Goal: Check status

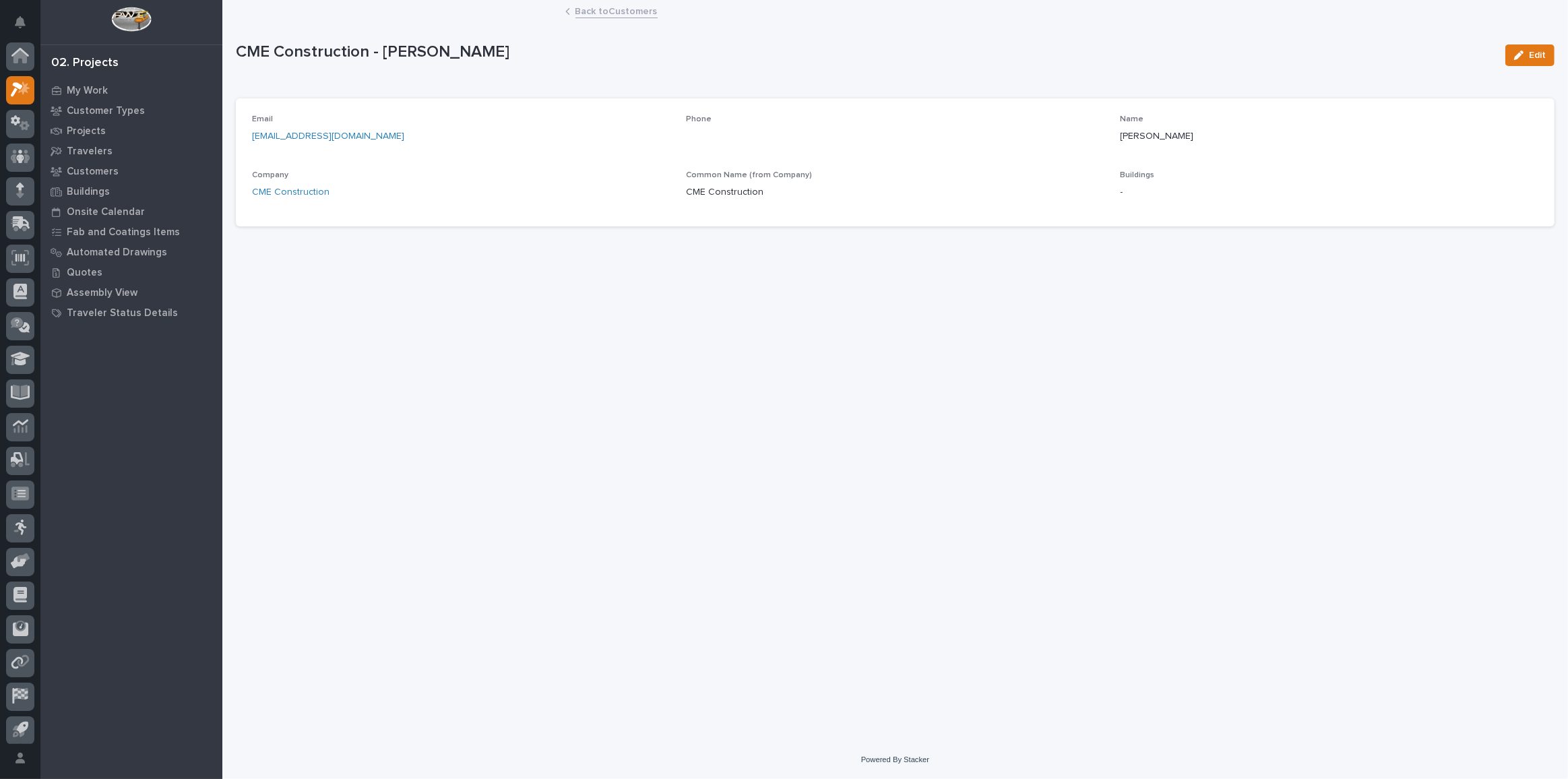
scroll to position [37, 0]
click at [14, 89] on icon at bounding box center [20, 86] width 20 height 16
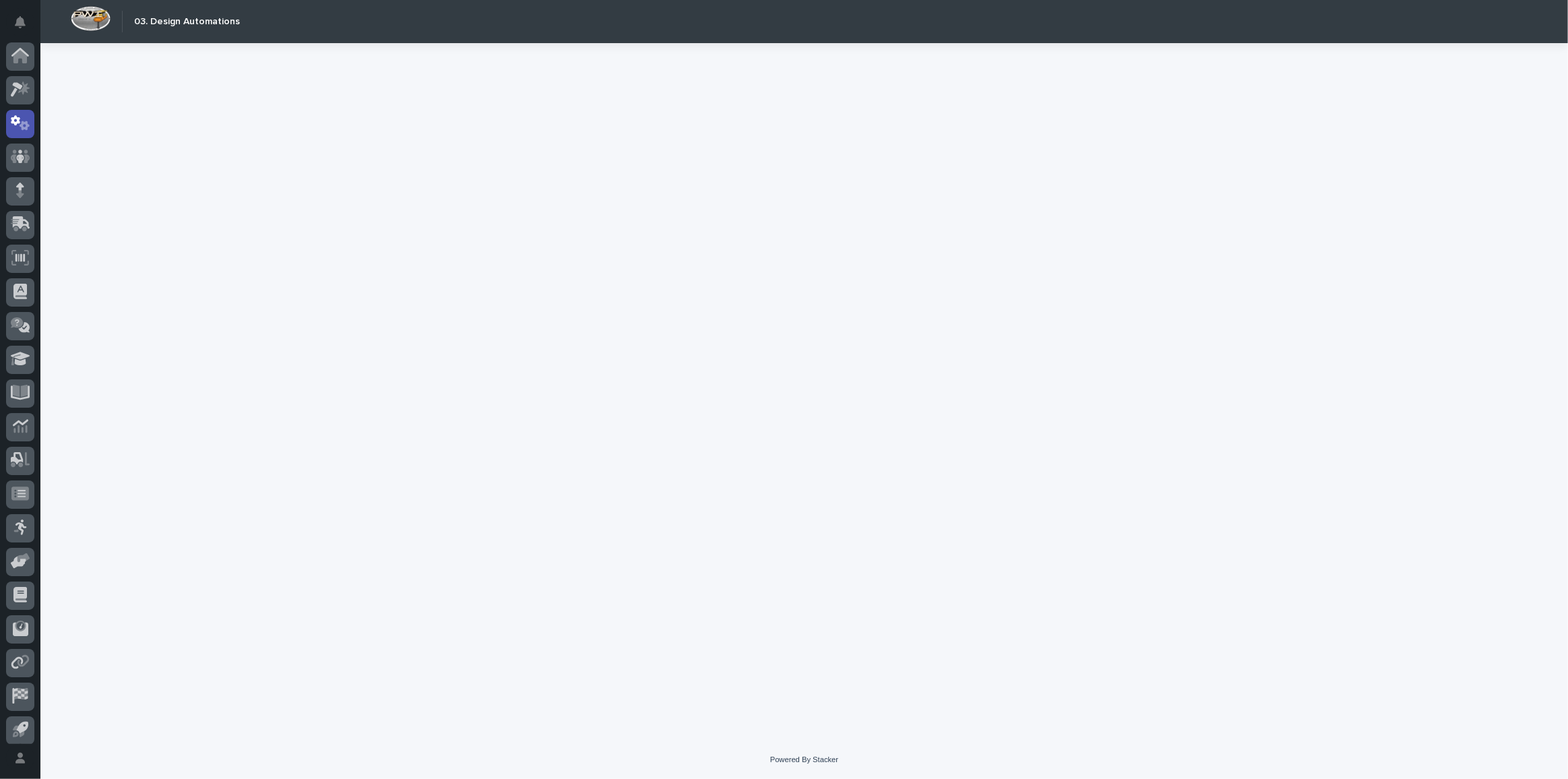
scroll to position [40, 0]
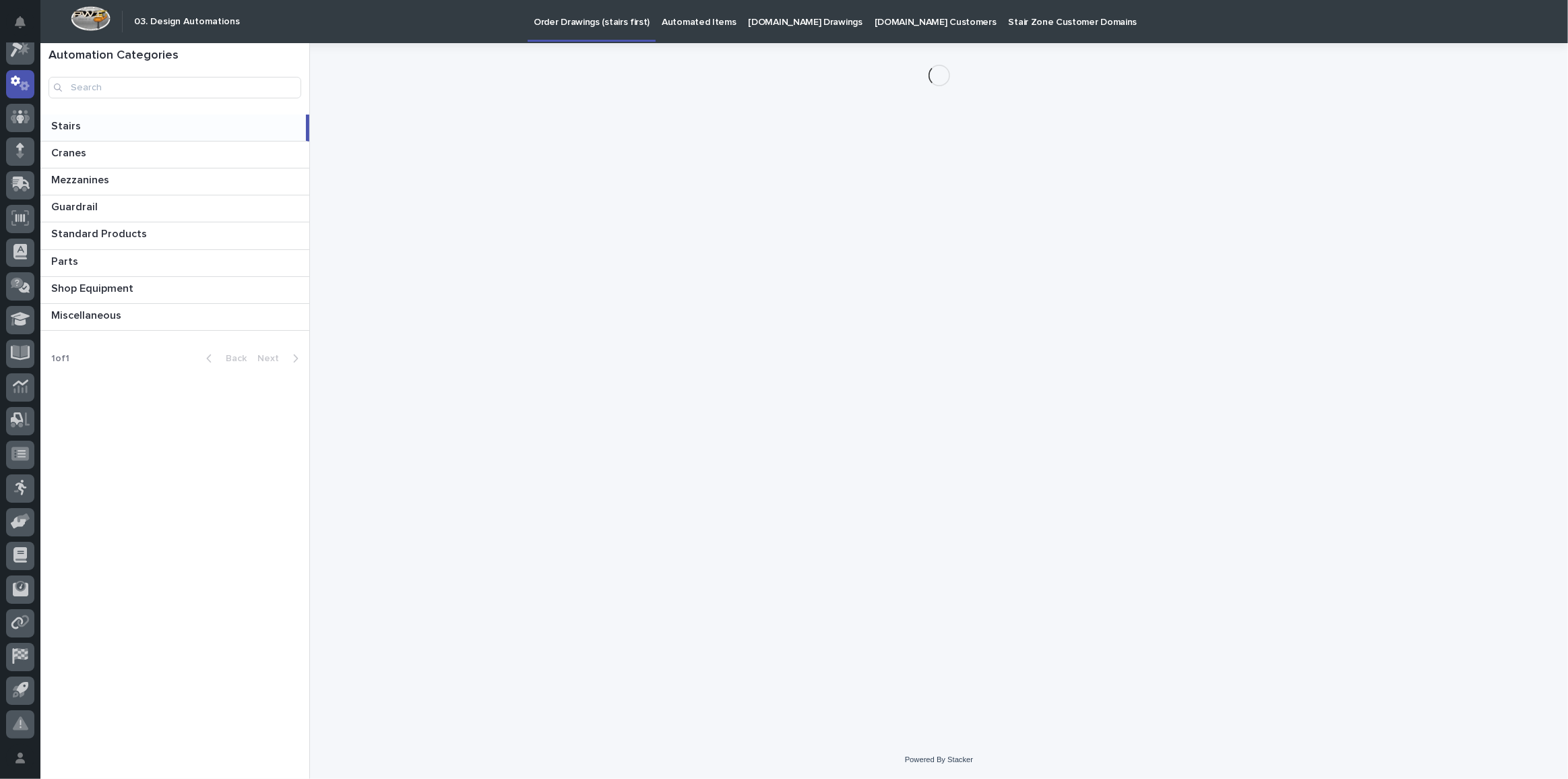
click at [799, 28] on link "[DOMAIN_NAME] Drawings" at bounding box center [805, 21] width 126 height 42
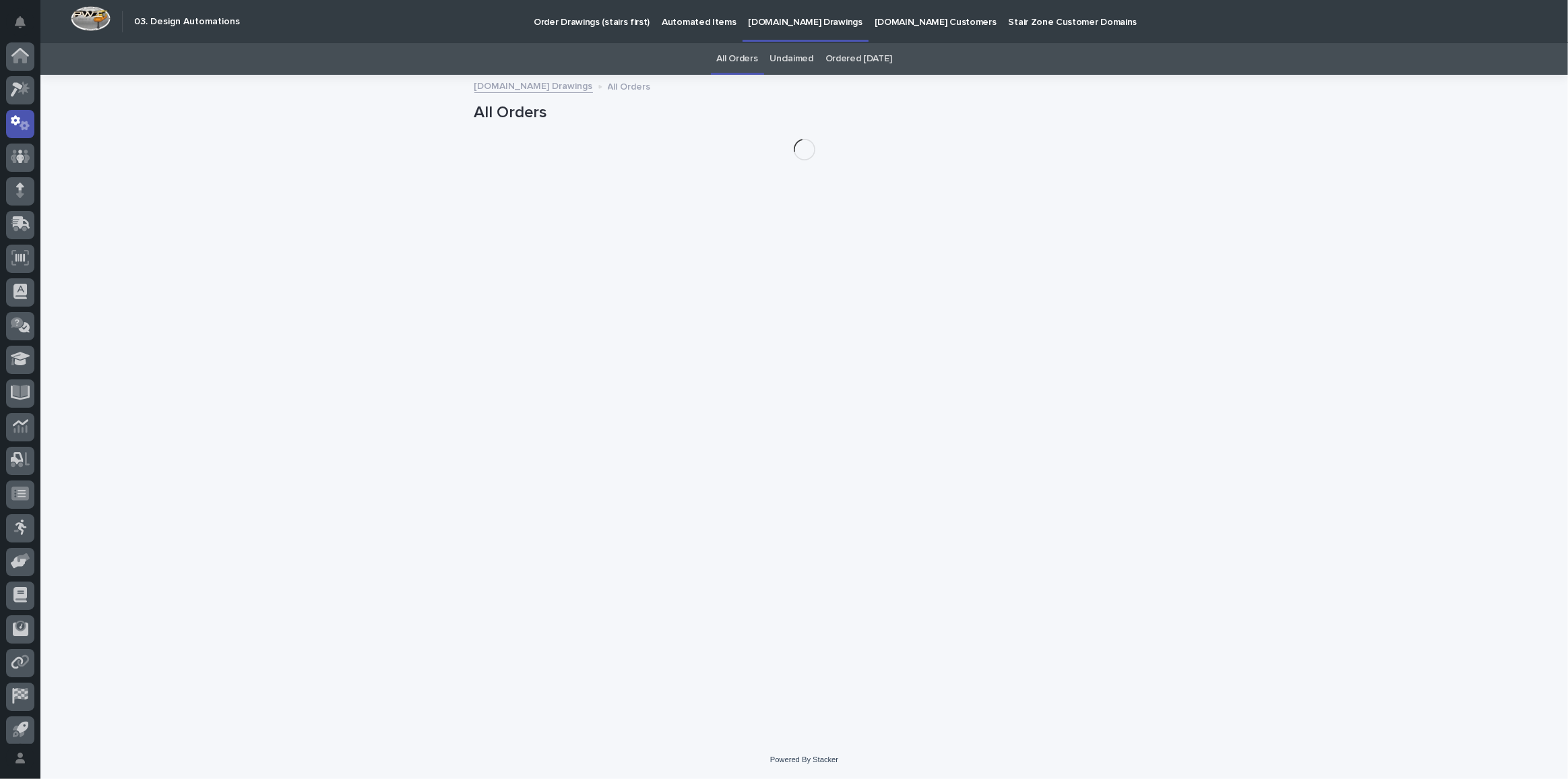
scroll to position [40, 0]
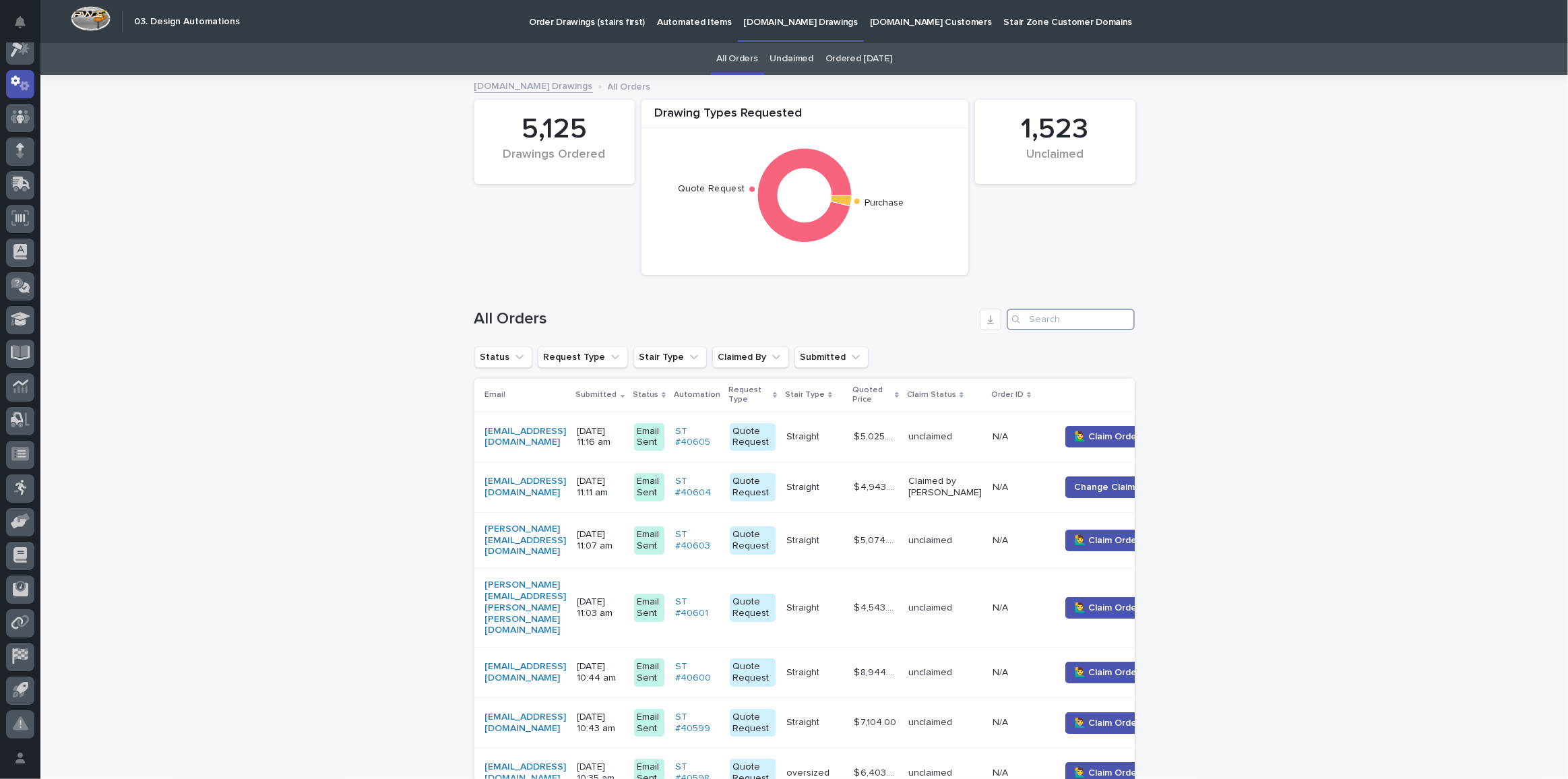
click at [1080, 318] on input "Search" at bounding box center [1070, 320] width 128 height 22
paste input "[PERSON_NAME][EMAIL_ADDRESS][DOMAIN_NAME]"
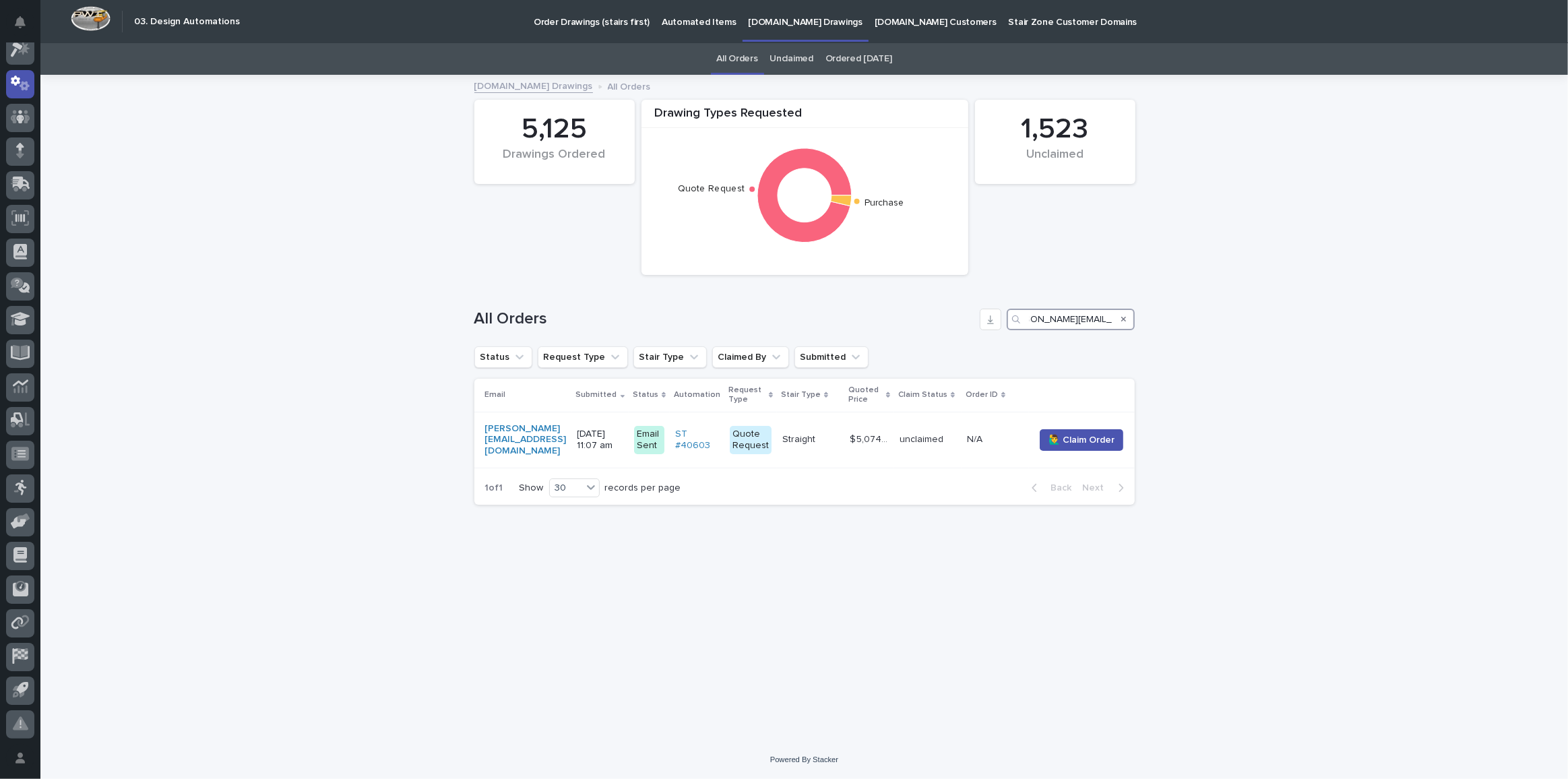
type input "[PERSON_NAME][EMAIL_ADDRESS][DOMAIN_NAME]"
